Goal: Navigation & Orientation: Find specific page/section

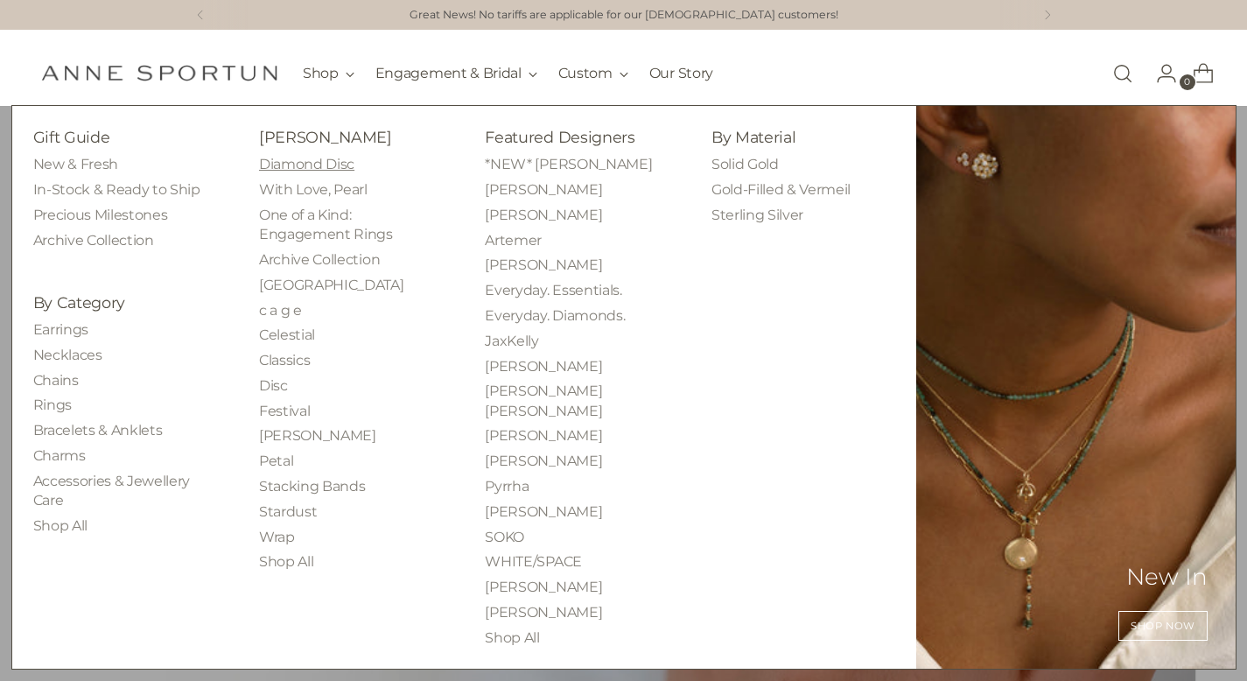
click at [325, 167] on link "Diamond Disc" at bounding box center [306, 164] width 95 height 17
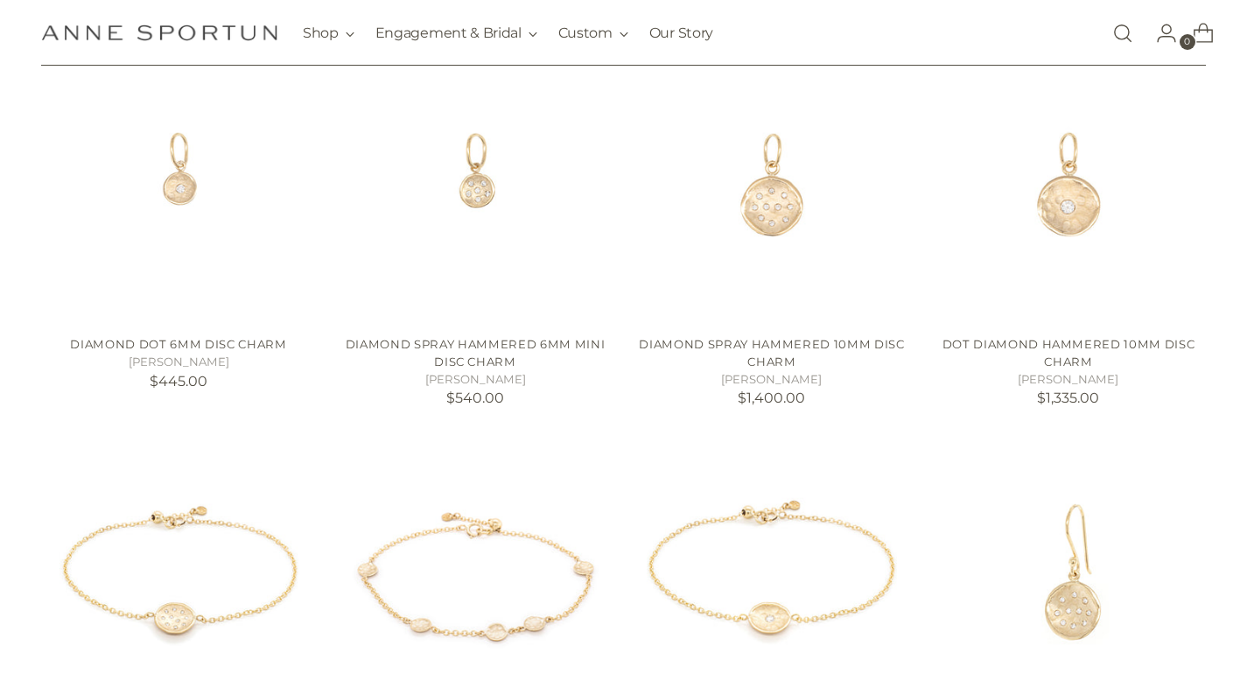
scroll to position [962, 0]
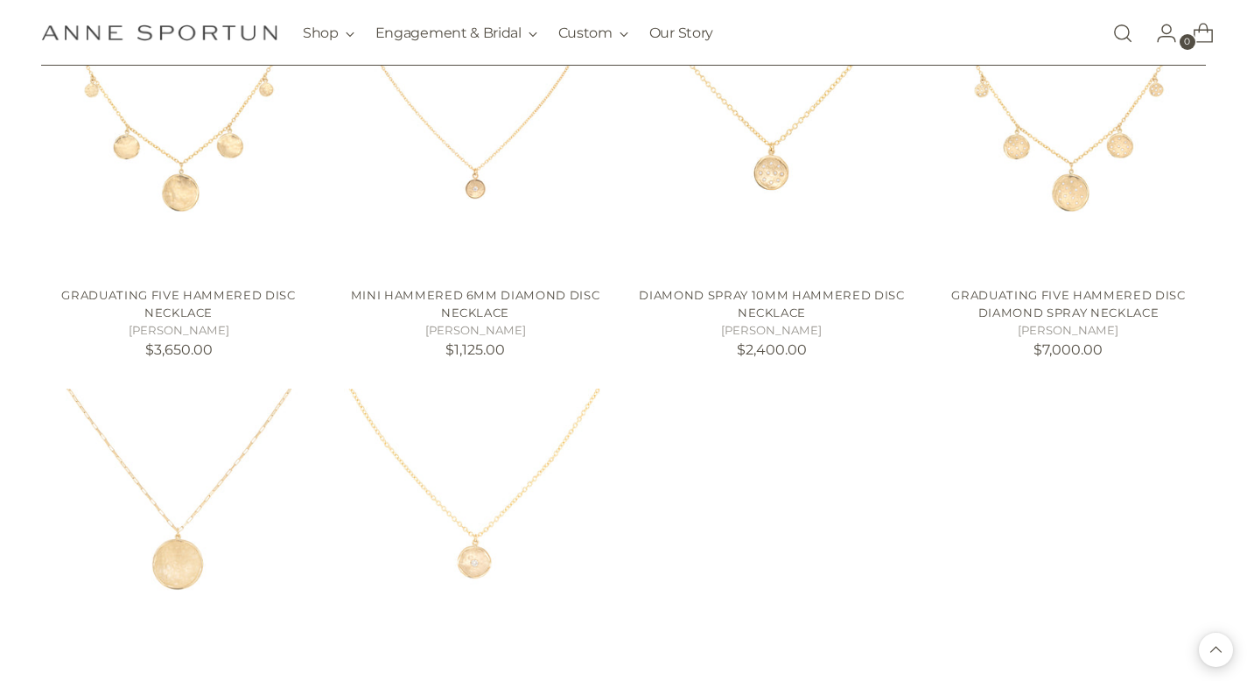
scroll to position [615, 0]
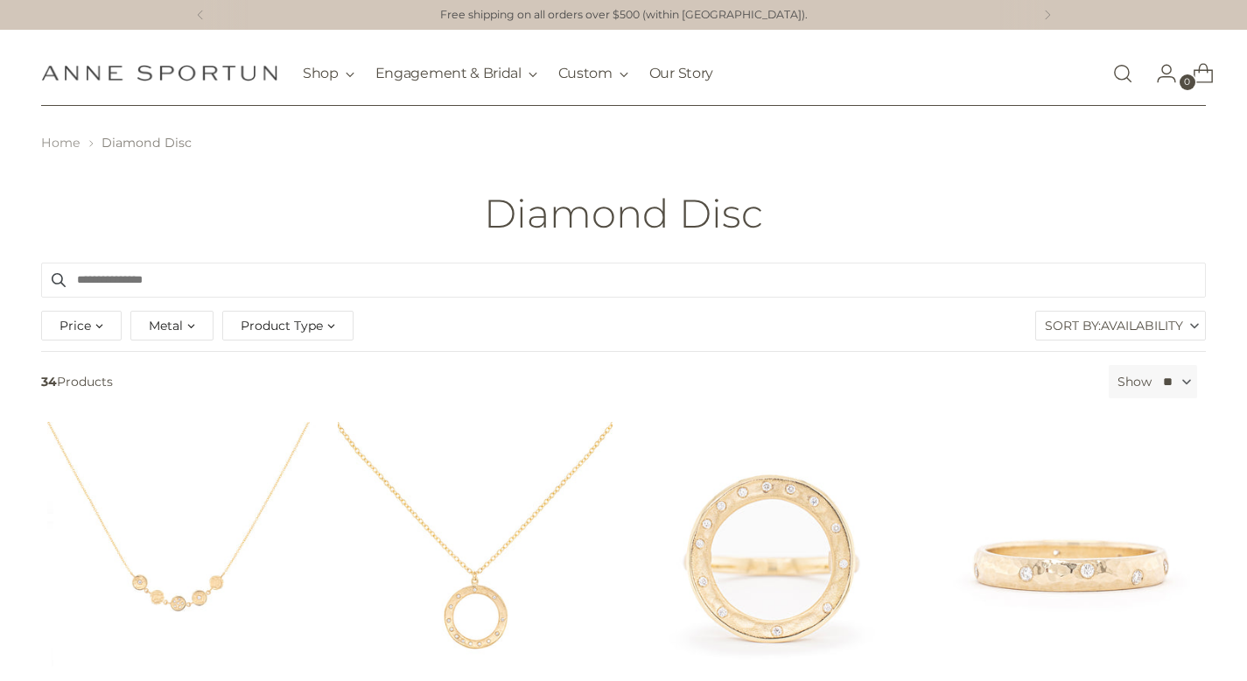
click at [57, 144] on link "Home" at bounding box center [60, 143] width 39 height 16
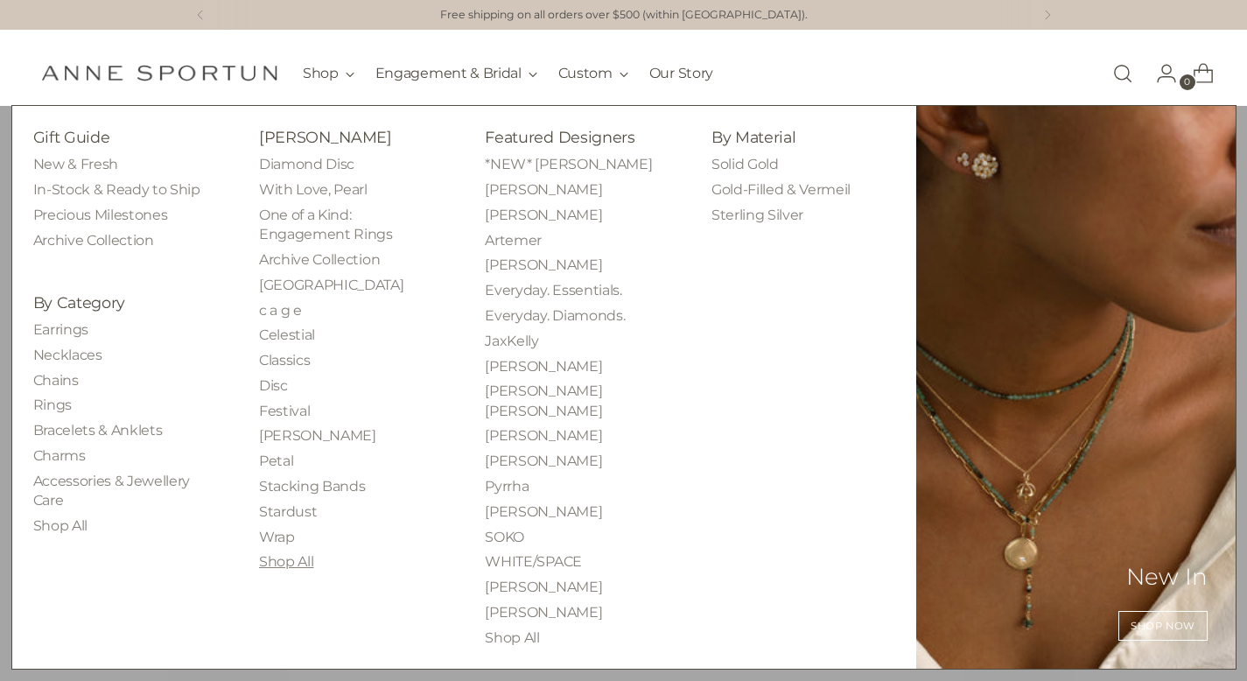
click at [290, 561] on link "Shop All" at bounding box center [286, 561] width 54 height 17
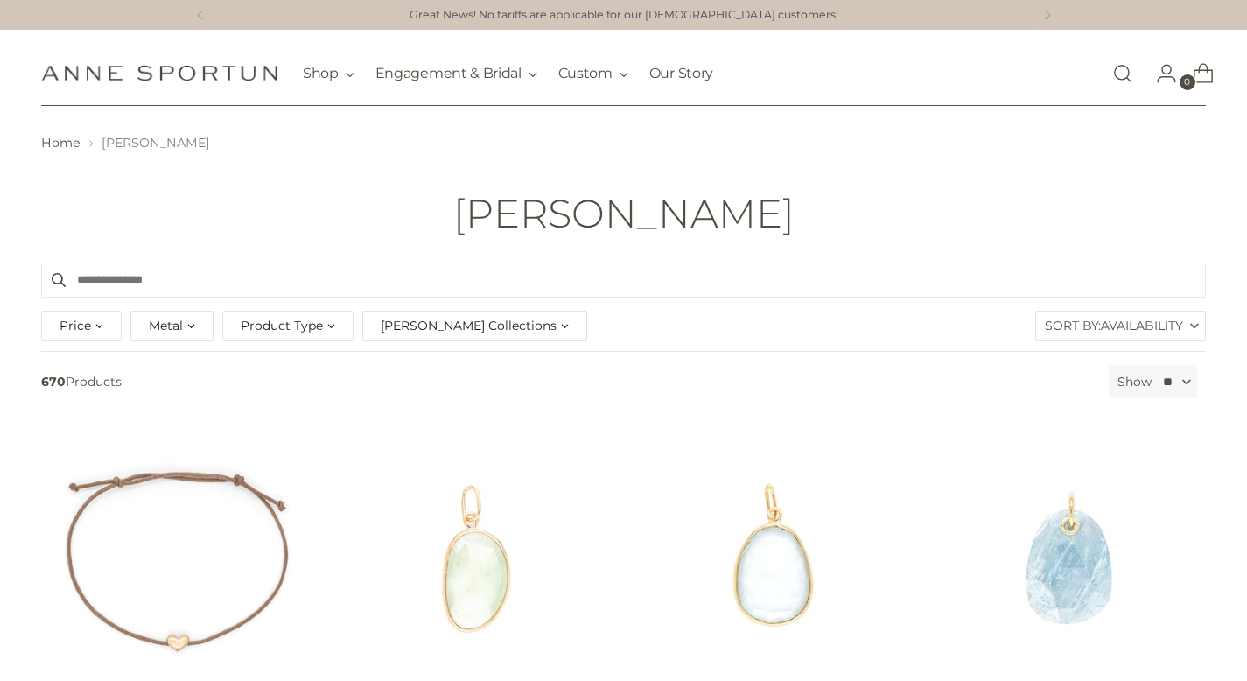
click at [288, 321] on span "Product Type" at bounding box center [282, 325] width 82 height 19
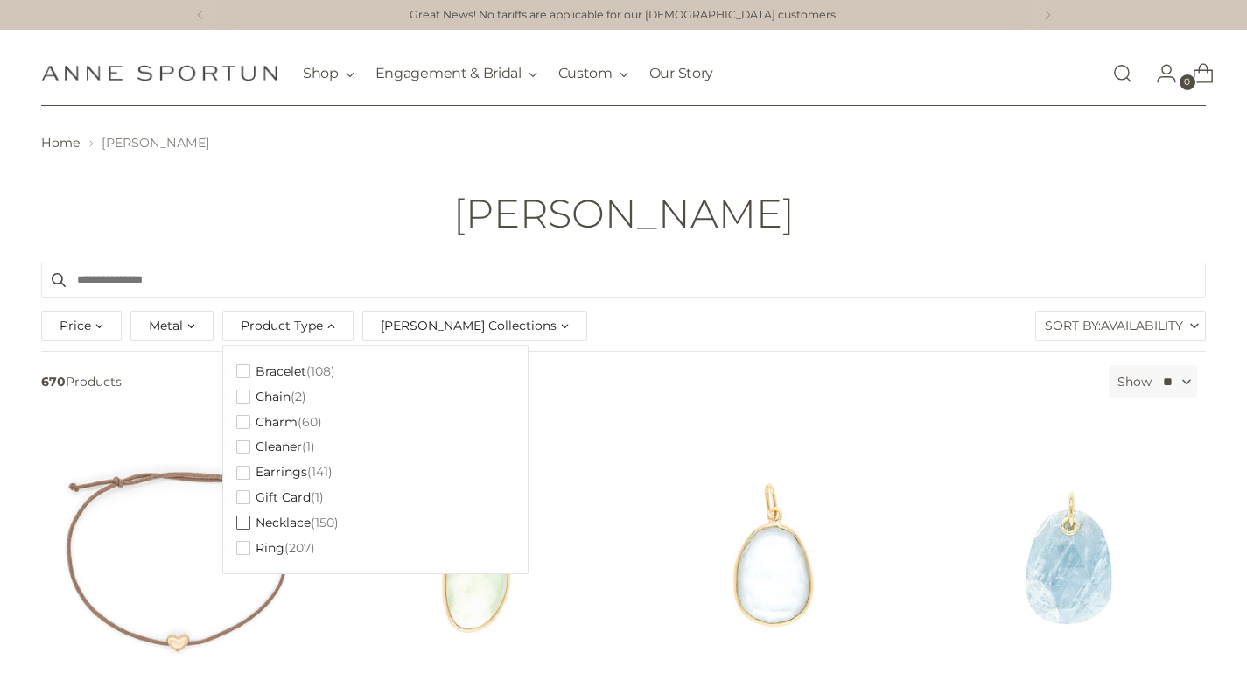
click at [283, 521] on span "Necklace" at bounding box center [282, 522] width 55 height 15
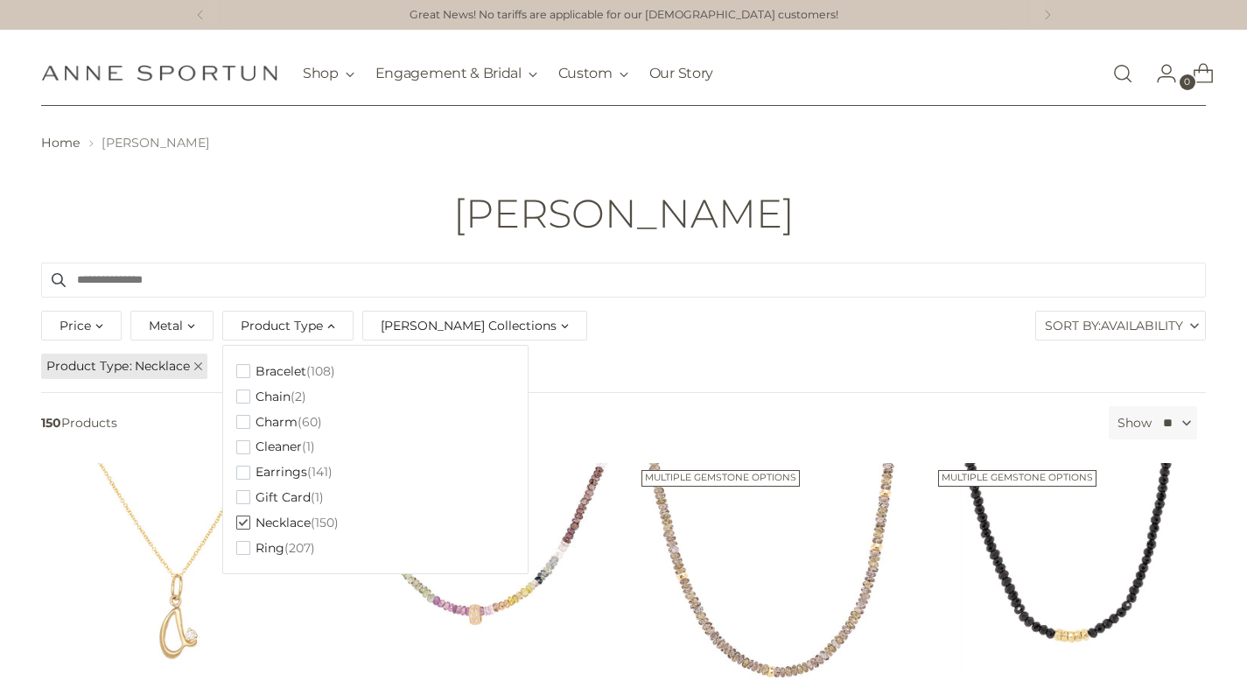
click at [844, 287] on input "Search products" at bounding box center [623, 279] width 1164 height 35
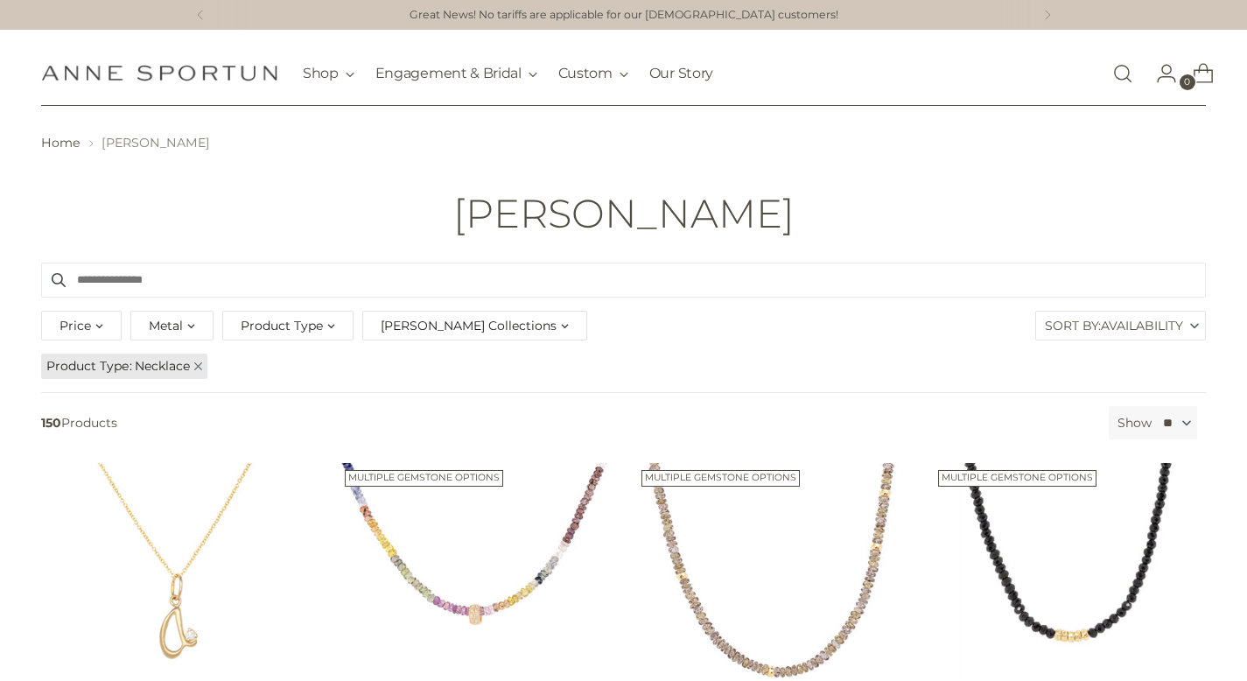
click at [483, 326] on span "[PERSON_NAME] Collections" at bounding box center [469, 325] width 176 height 19
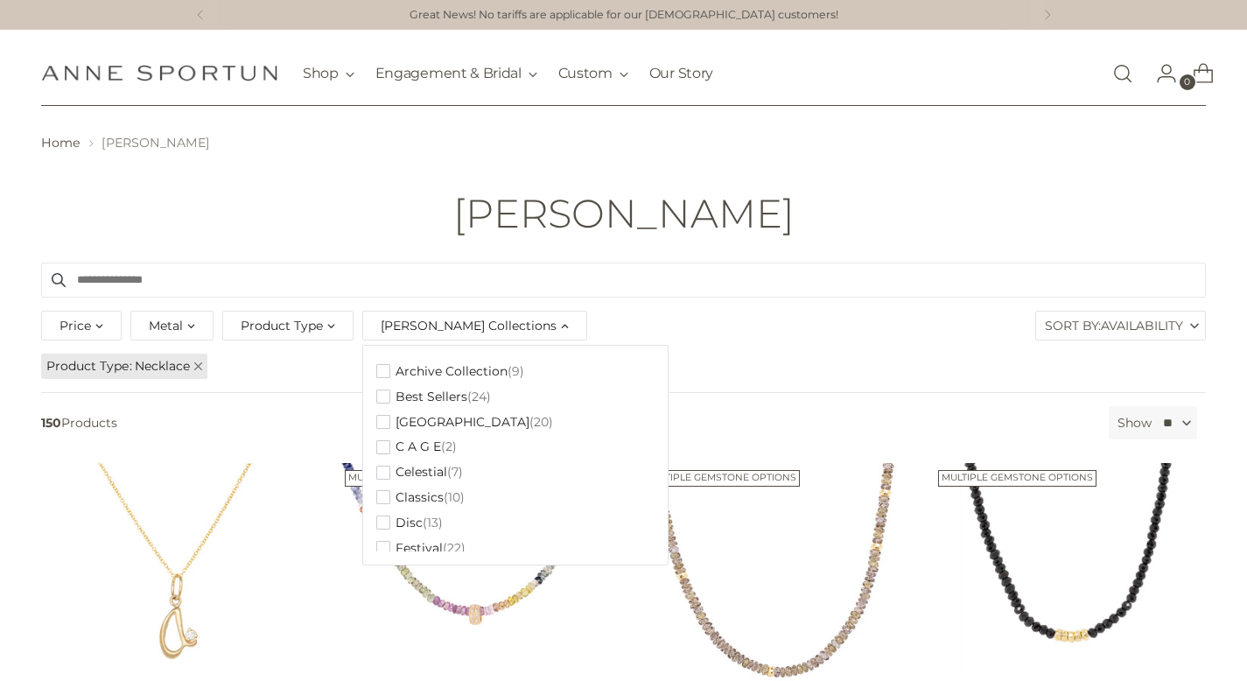
click at [483, 326] on span "[PERSON_NAME] Collections" at bounding box center [469, 325] width 176 height 19
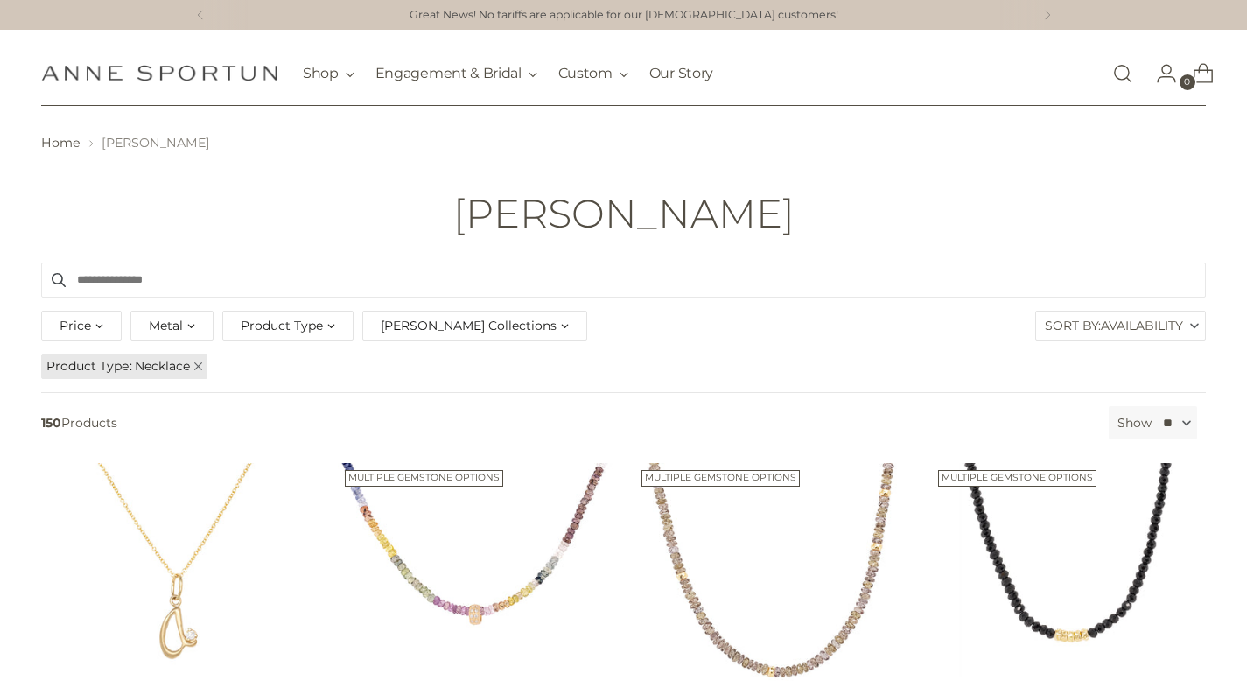
click at [1147, 319] on span "Availability" at bounding box center [1142, 325] width 82 height 28
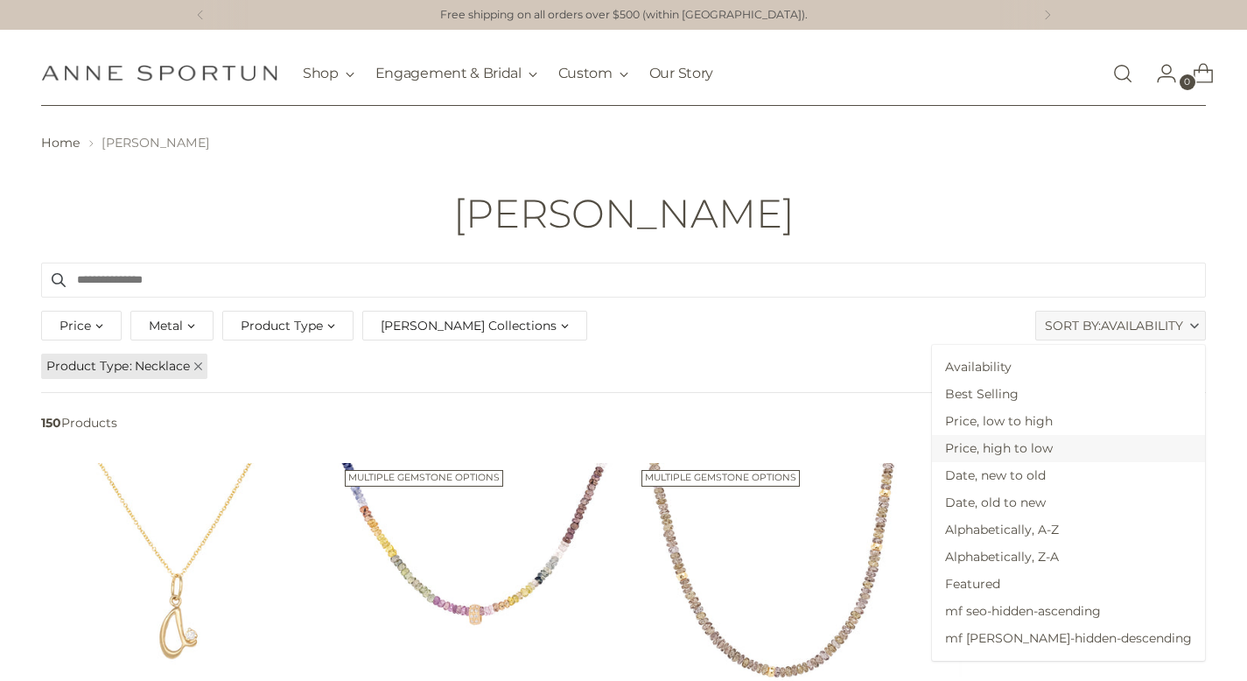
click at [1085, 439] on span "Price, high to low" at bounding box center [1068, 448] width 273 height 27
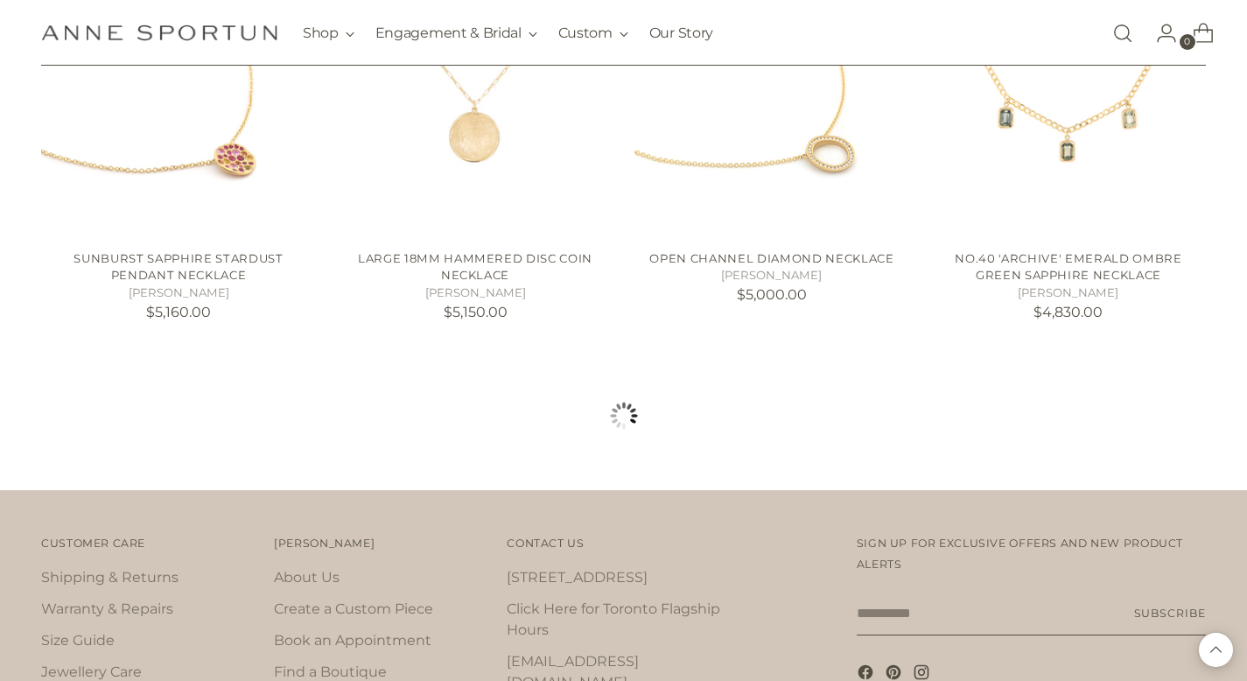
scroll to position [1750, 0]
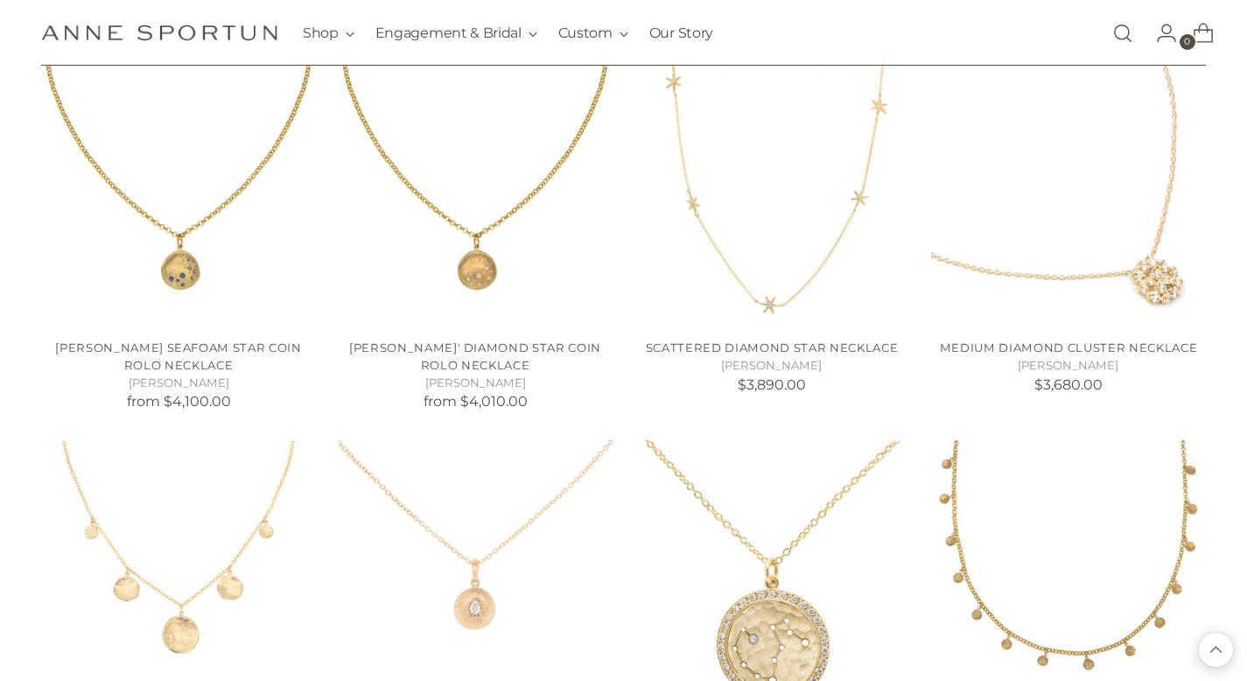
scroll to position [2362, 0]
